Goal: Check status: Check status

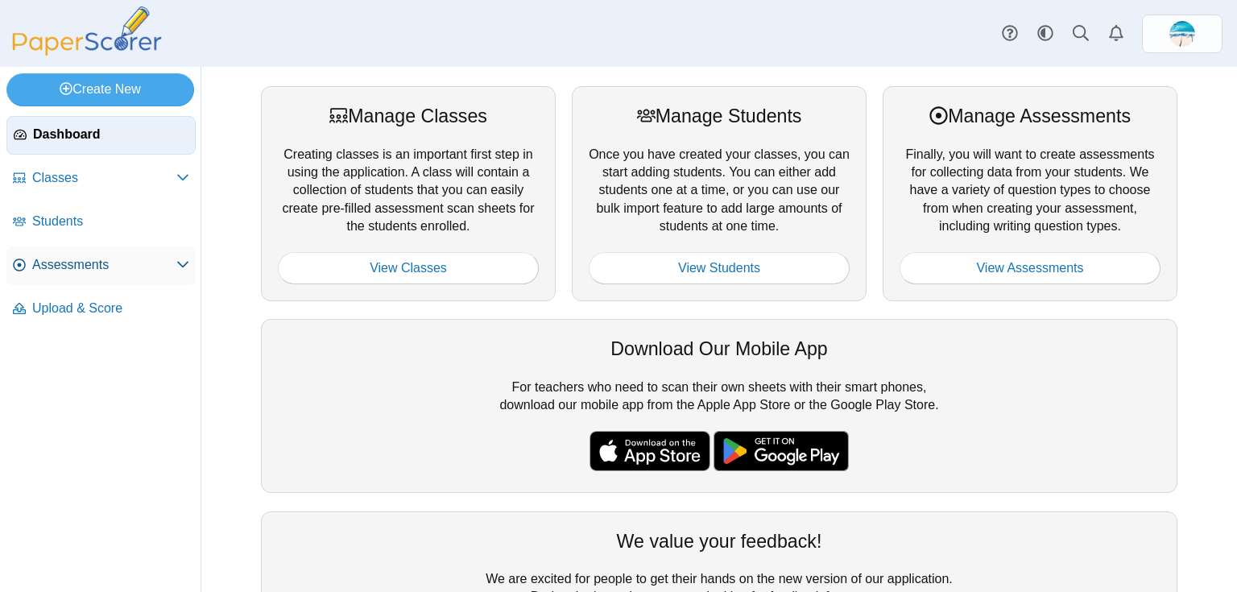
click at [53, 260] on span "Assessments" at bounding box center [104, 265] width 144 height 18
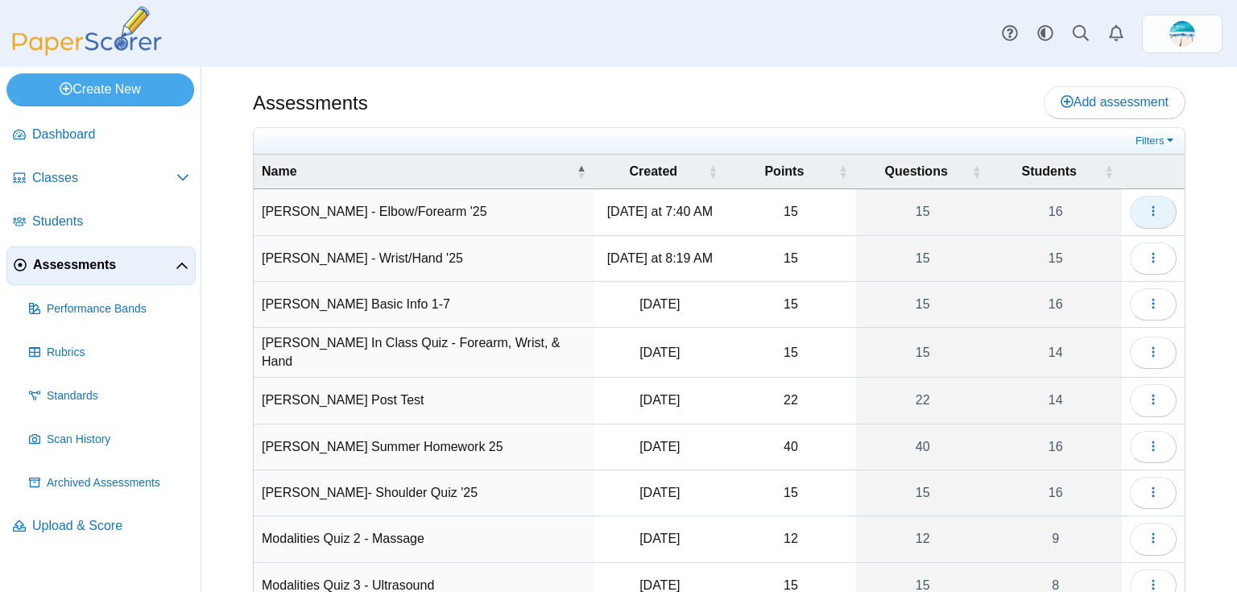
click at [1135, 219] on button "button" at bounding box center [1152, 212] width 47 height 32
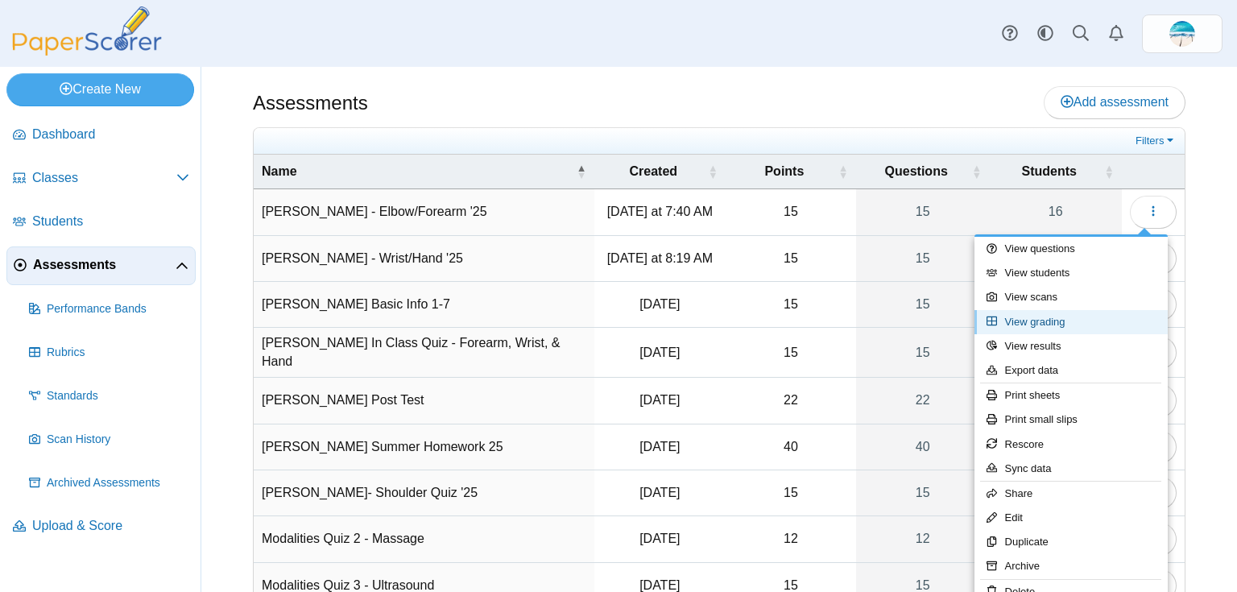
click at [1087, 320] on link "View grading" at bounding box center [1070, 322] width 193 height 24
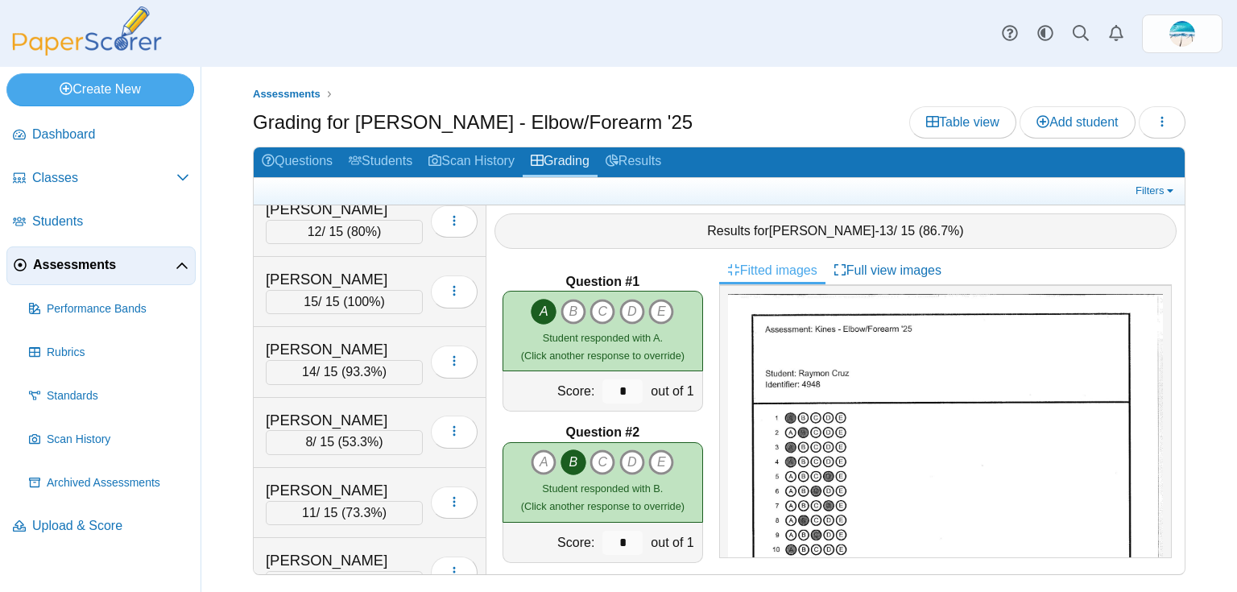
scroll to position [258, 0]
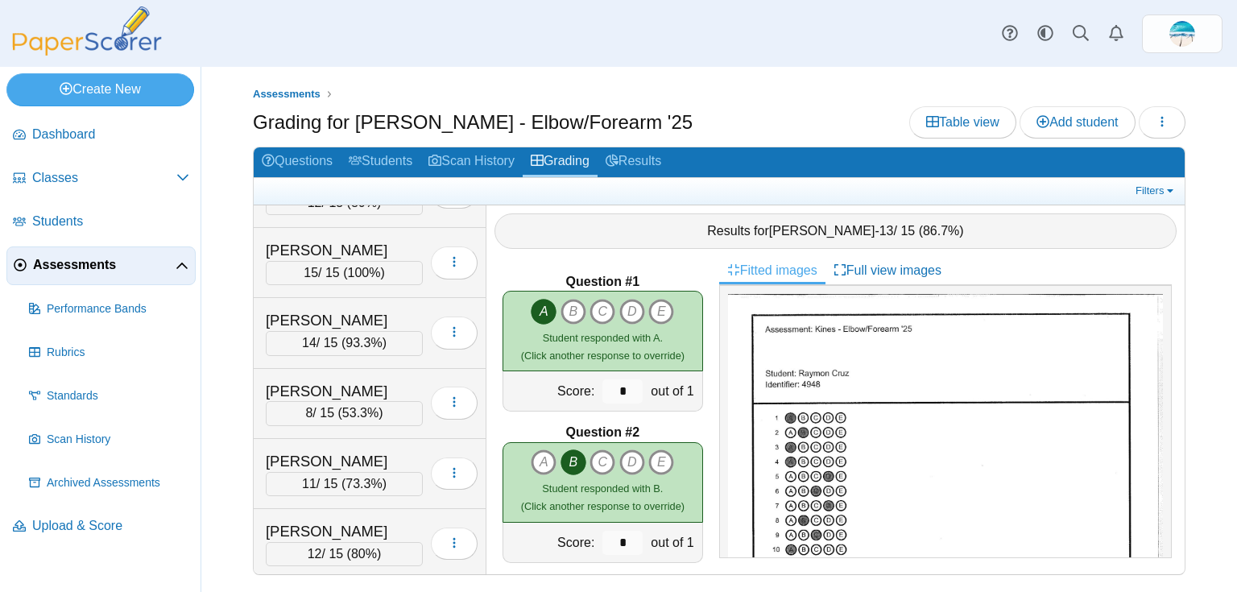
click at [112, 259] on span "Assessments" at bounding box center [104, 265] width 142 height 18
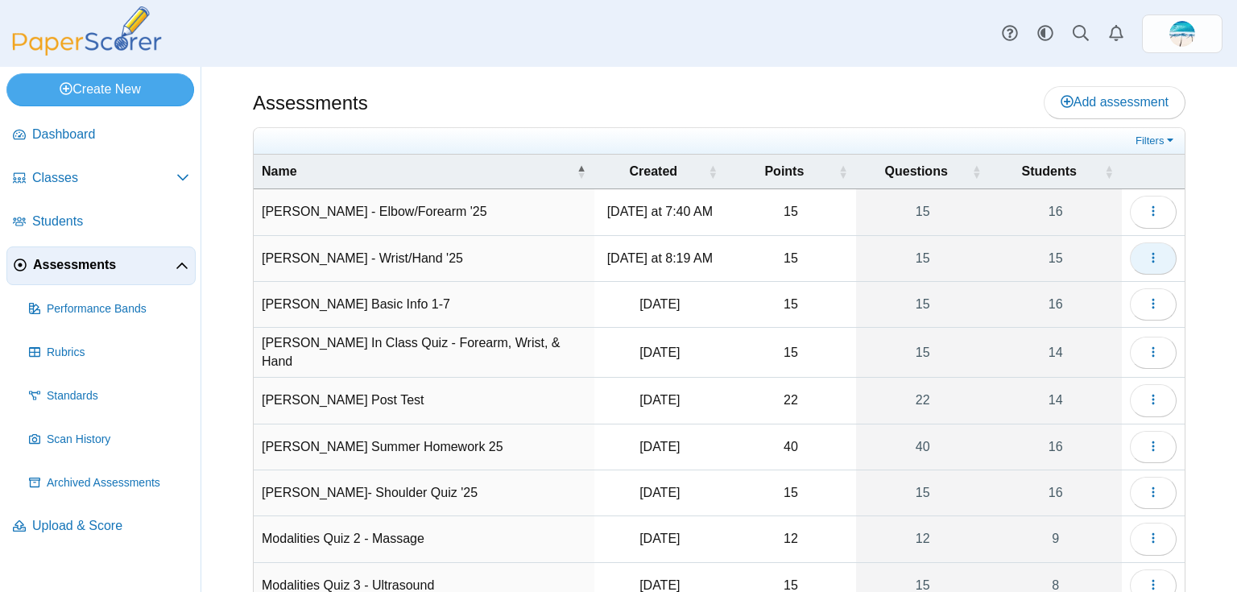
click at [1146, 259] on icon "button" at bounding box center [1152, 257] width 13 height 13
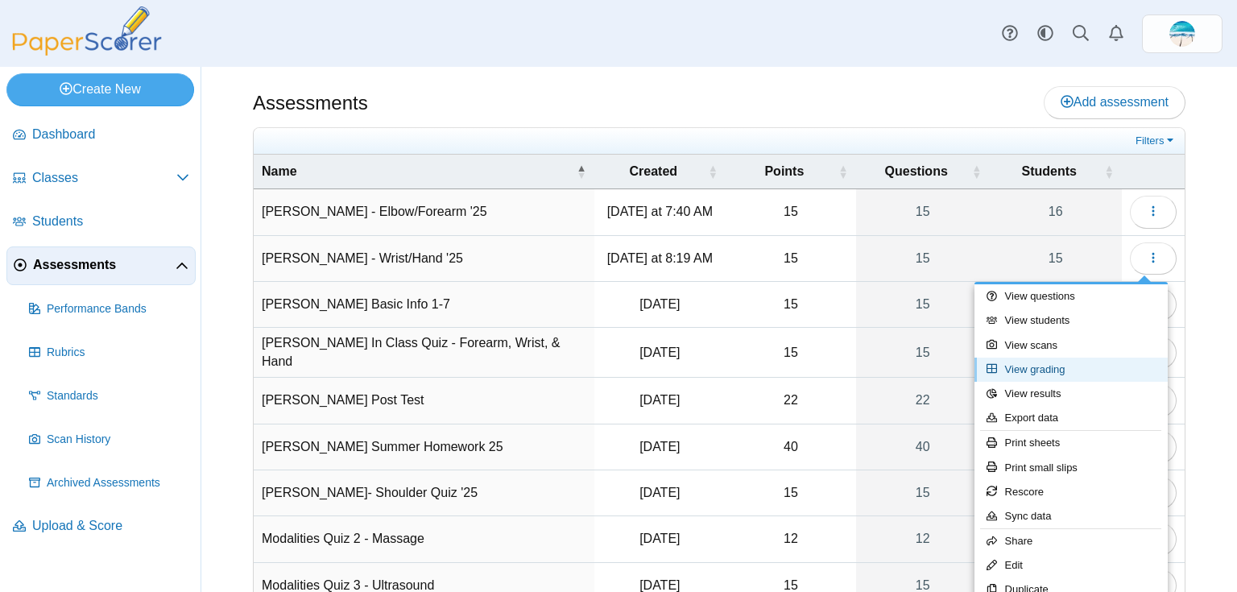
click at [1059, 370] on link "View grading" at bounding box center [1070, 369] width 193 height 24
